Goal: Find specific page/section: Find specific page/section

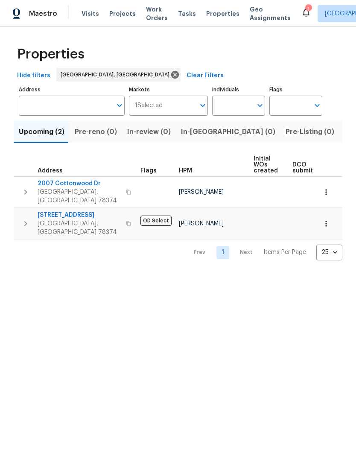
click at [344, 133] on span "Listed (2)" at bounding box center [360, 132] width 32 height 12
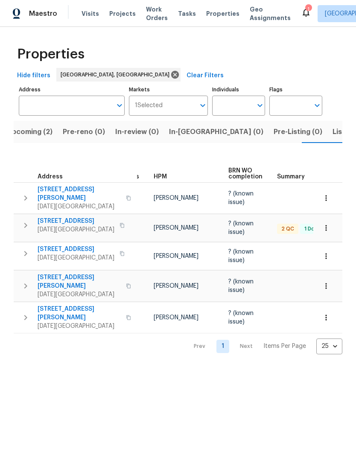
scroll to position [0, 14]
click at [41, 185] on span "4506 Lamont St" at bounding box center [79, 193] width 83 height 17
click at [41, 245] on span "3658 Braeburn Dr" at bounding box center [76, 249] width 77 height 9
click at [60, 273] on span "[STREET_ADDRESS][PERSON_NAME]" at bounding box center [79, 281] width 83 height 17
click at [330, 194] on icon "button" at bounding box center [326, 198] width 9 height 9
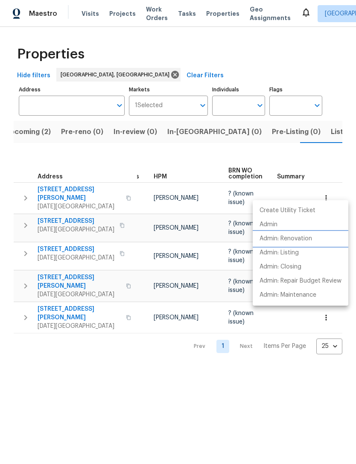
click at [304, 236] on p "Admin: Renovation" at bounding box center [285, 238] width 52 height 9
click at [66, 230] on div at bounding box center [178, 232] width 356 height 464
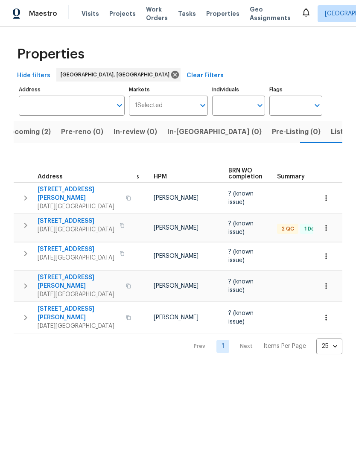
click at [50, 217] on span "2105 Aquila St" at bounding box center [76, 221] width 77 height 9
click at [327, 223] on icon "button" at bounding box center [326, 227] width 9 height 9
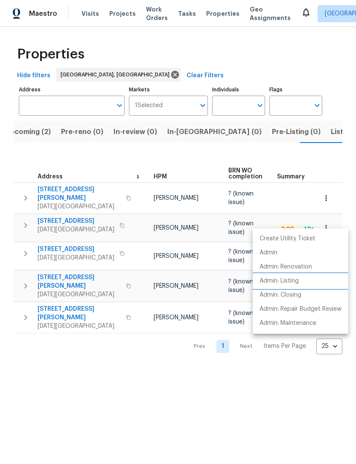
click at [290, 277] on p "Admin: Listing" at bounding box center [278, 280] width 39 height 9
click at [348, 400] on div at bounding box center [178, 232] width 356 height 464
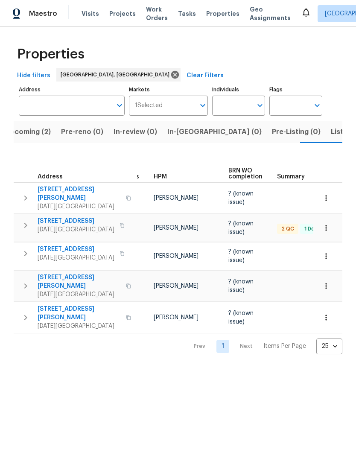
click at [332, 309] on button "button" at bounding box center [325, 317] width 19 height 19
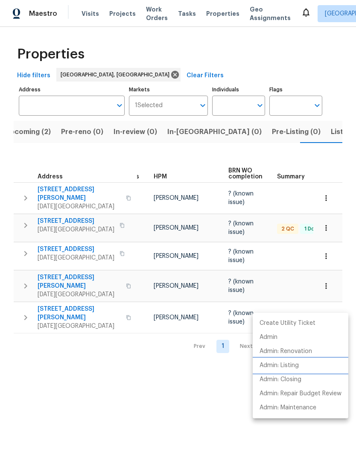
click at [296, 364] on p "Admin: Listing" at bounding box center [278, 365] width 39 height 9
click at [168, 406] on div at bounding box center [178, 232] width 356 height 464
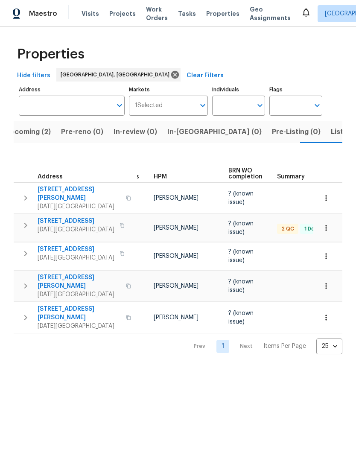
click at [26, 132] on span "Upcoming (2)" at bounding box center [28, 132] width 46 height 12
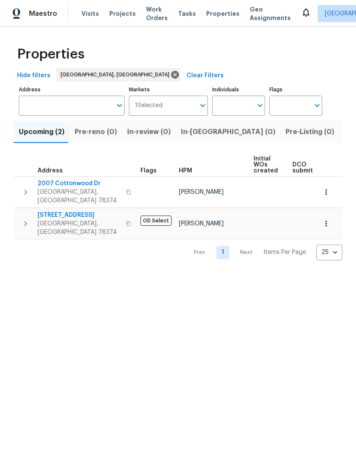
click at [64, 180] on span "2007 Cottonwood Dr" at bounding box center [79, 183] width 83 height 9
click at [327, 189] on icon "button" at bounding box center [326, 192] width 9 height 9
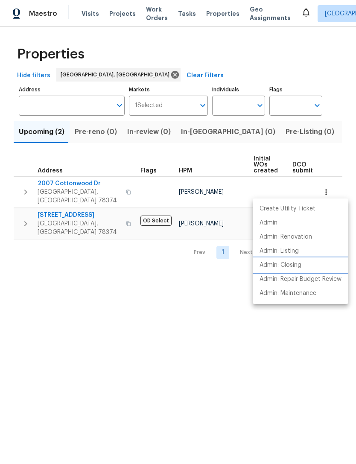
click at [288, 267] on p "Admin: Closing" at bounding box center [280, 265] width 42 height 9
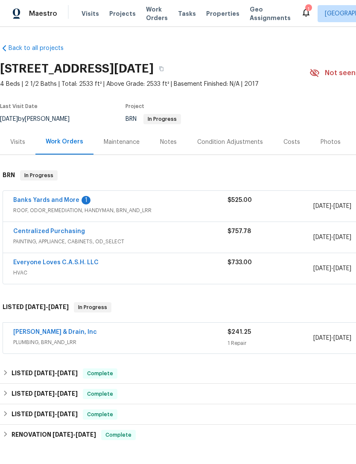
click at [40, 199] on link "Banks Yards and More" at bounding box center [46, 200] width 66 height 6
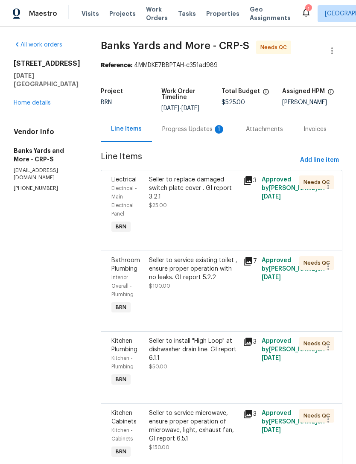
click at [182, 133] on div "Progress Updates 1" at bounding box center [193, 129] width 63 height 9
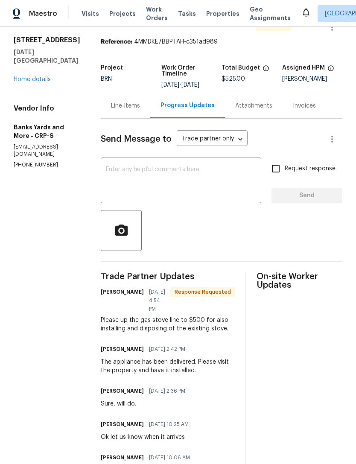
scroll to position [27, 0]
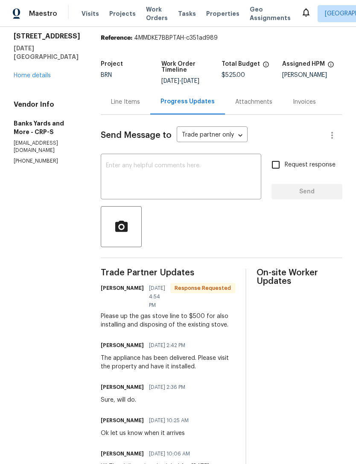
click at [115, 102] on div "Line Items" at bounding box center [125, 102] width 29 height 9
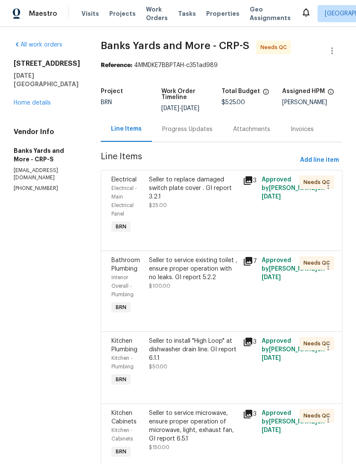
click at [26, 103] on link "Home details" at bounding box center [32, 103] width 37 height 6
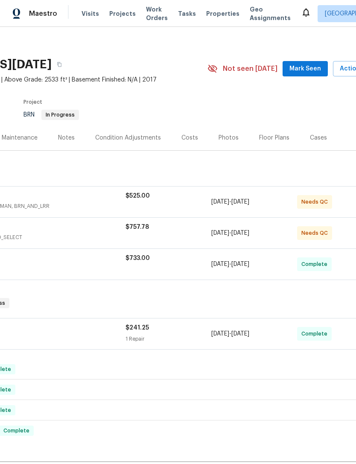
scroll to position [1, 0]
click at [23, 1] on div "Maestro Visits Projects Work Orders Tasks Properties Geo Assignments Corpus Chr…" at bounding box center [178, 13] width 356 height 27
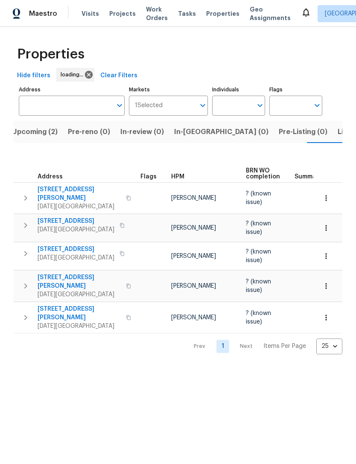
scroll to position [0, 14]
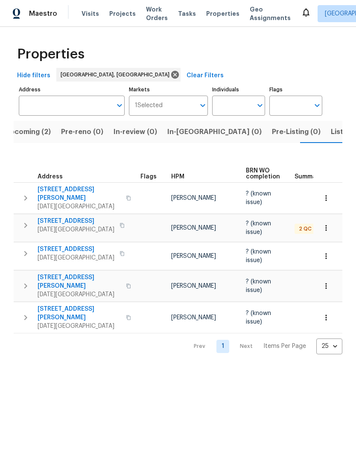
click at [84, 305] on span "[STREET_ADDRESS][PERSON_NAME]" at bounding box center [79, 313] width 83 height 17
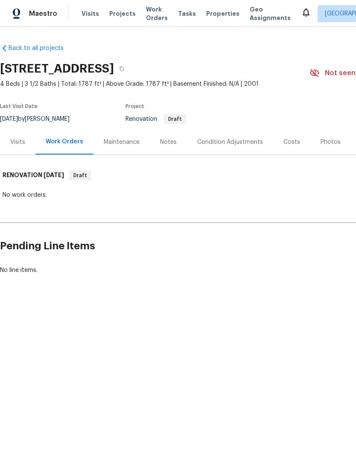
click at [228, 147] on div "Condition Adjustments" at bounding box center [230, 141] width 86 height 25
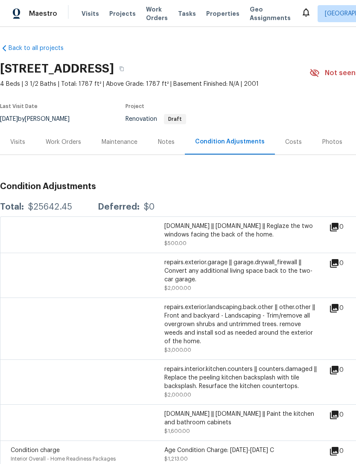
click at [59, 144] on div "Work Orders" at bounding box center [63, 142] width 35 height 9
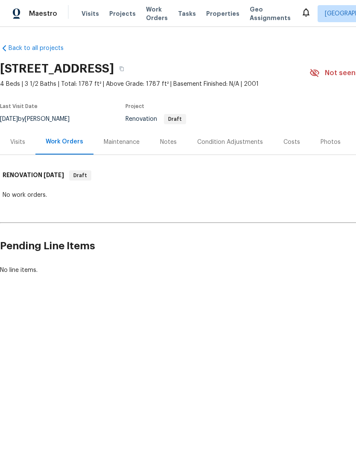
click at [212, 145] on div "Condition Adjustments" at bounding box center [230, 142] width 66 height 9
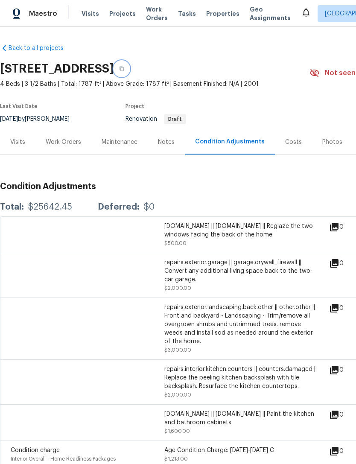
click at [124, 67] on icon "button" at bounding box center [121, 69] width 4 height 5
